Goal: Find specific page/section: Find specific page/section

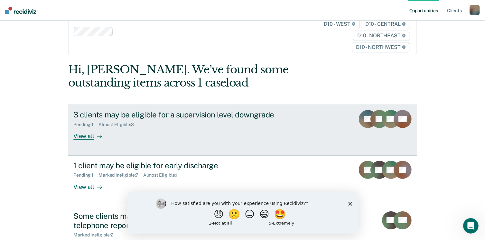
scroll to position [32, 0]
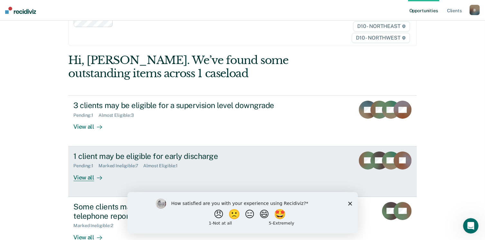
click at [94, 178] on div at bounding box center [98, 177] width 8 height 7
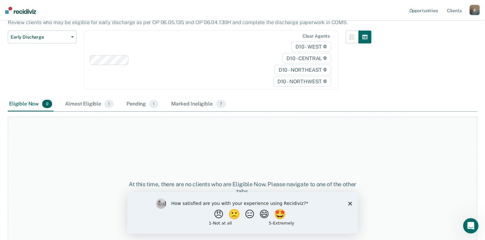
scroll to position [64, 0]
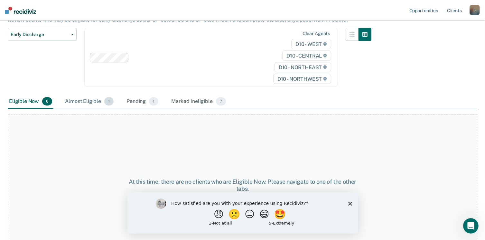
click at [99, 103] on div "Almost Eligible 1" at bounding box center [89, 102] width 51 height 14
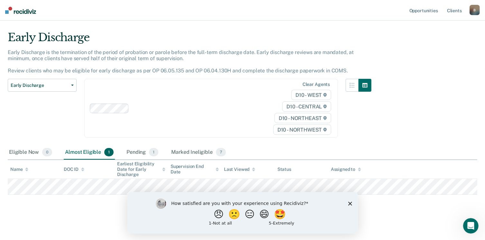
click at [351, 204] on icon "Close survey" at bounding box center [350, 203] width 4 height 4
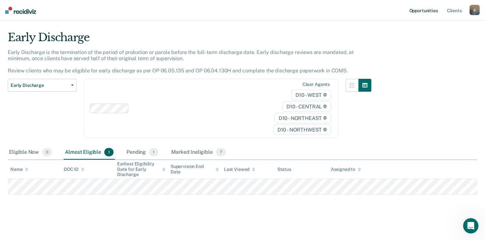
click at [436, 10] on link "Opportunities" at bounding box center [423, 10] width 31 height 21
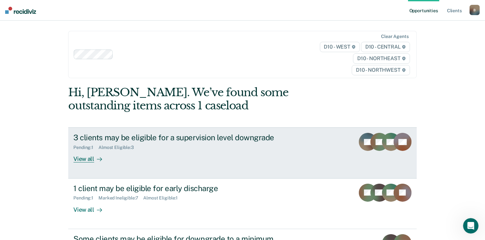
click at [80, 159] on div "View all" at bounding box center [91, 156] width 36 height 13
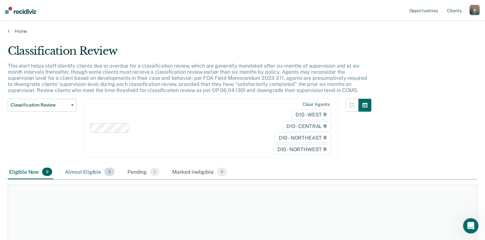
click at [95, 170] on div "Almost Eligible 3" at bounding box center [90, 172] width 52 height 14
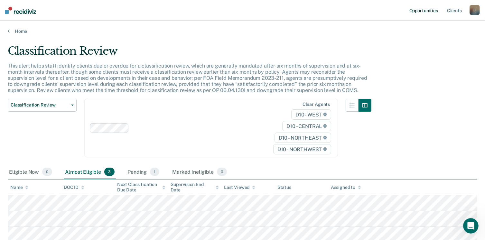
click at [428, 9] on link "Opportunities" at bounding box center [423, 10] width 31 height 21
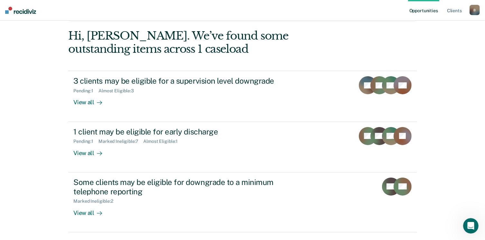
scroll to position [64, 0]
